Goal: Information Seeking & Learning: Learn about a topic

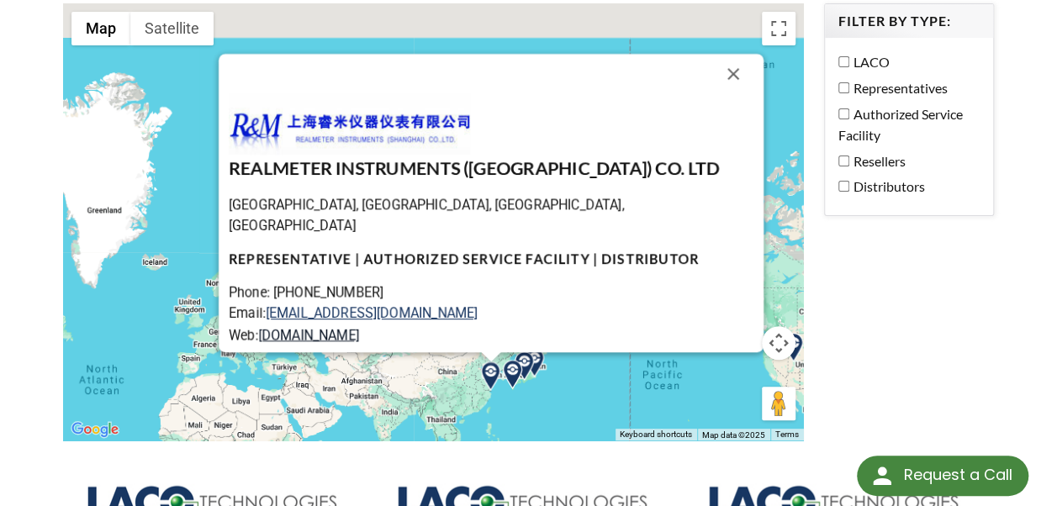
click at [330, 327] on link "www.realmeter.cn" at bounding box center [308, 335] width 101 height 16
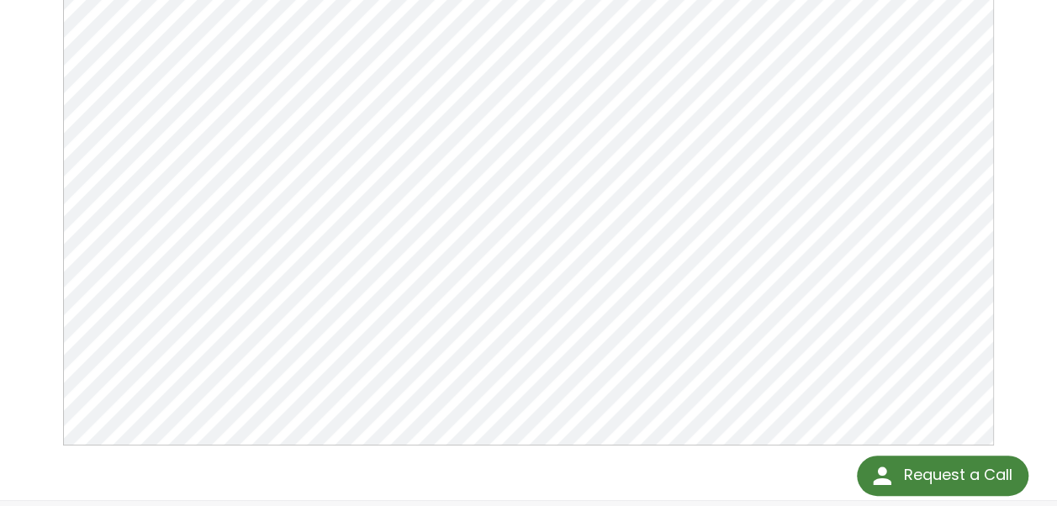
scroll to position [278, 0]
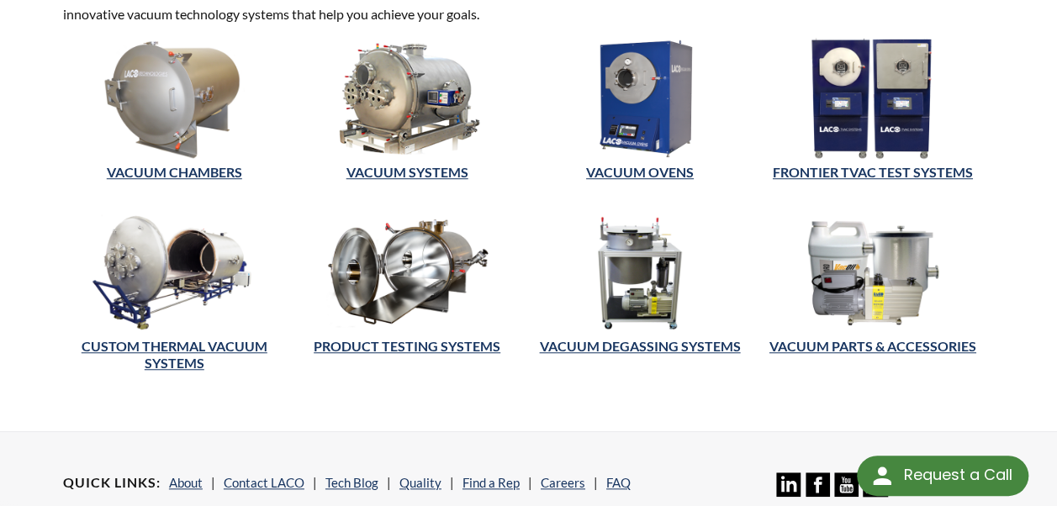
scroll to position [539, 0]
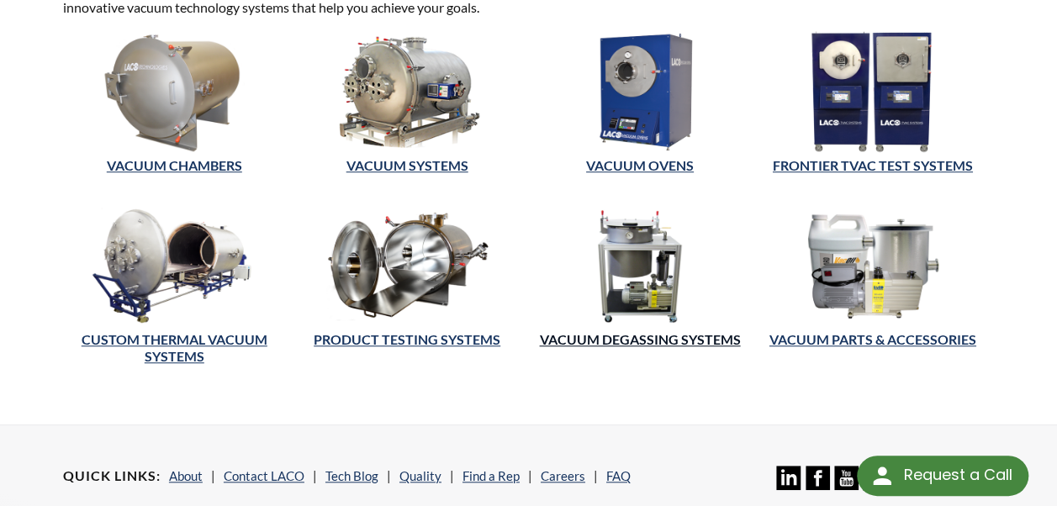
click at [612, 331] on link "Vacuum Degassing Systems" at bounding box center [639, 339] width 201 height 16
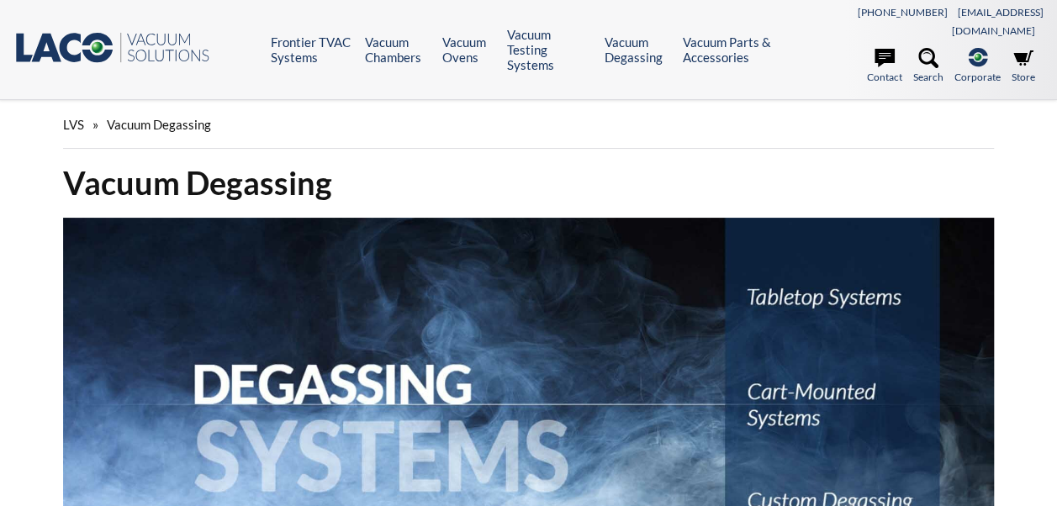
select select "Language Translate Widget"
